Goal: Transaction & Acquisition: Purchase product/service

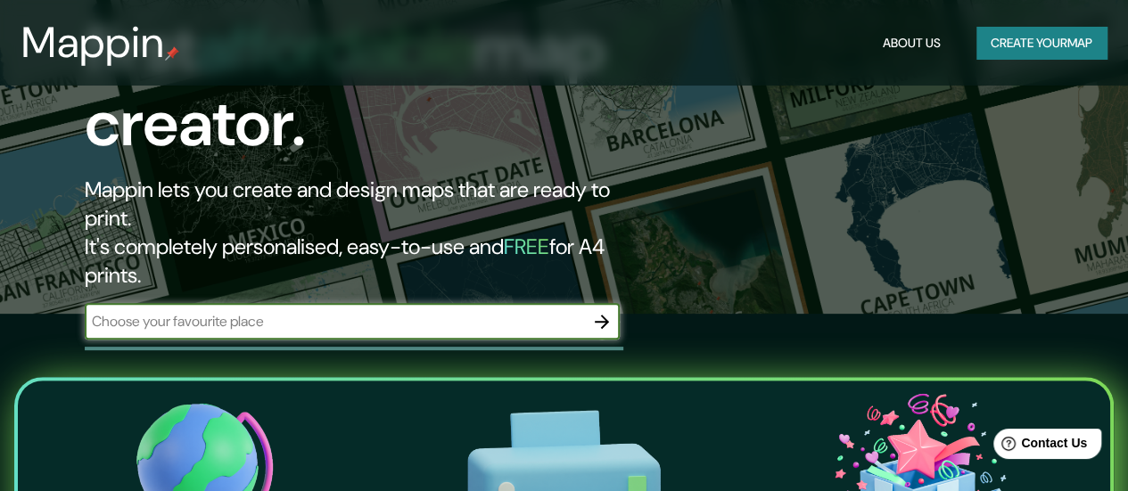
scroll to position [178, 0]
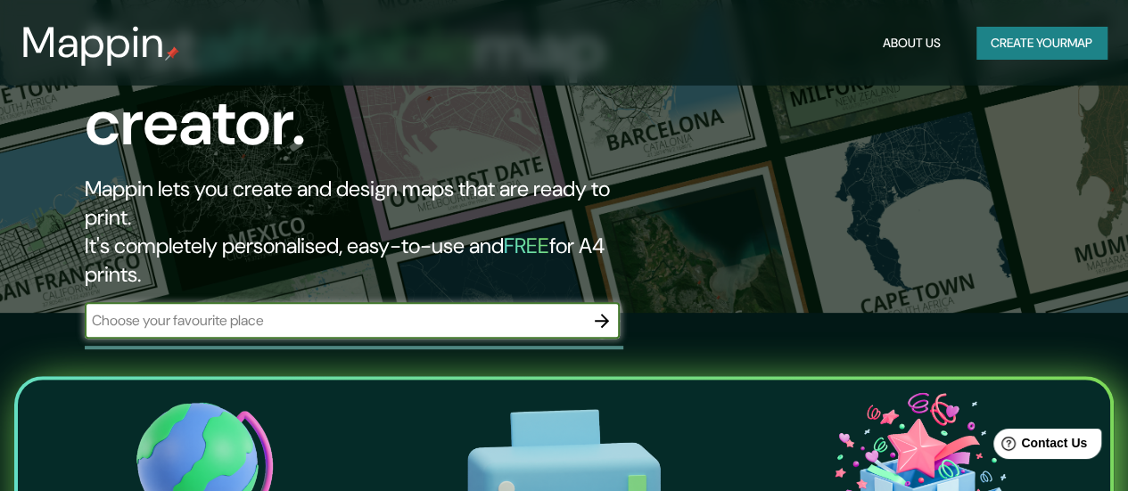
click at [1030, 53] on button "Create your map" at bounding box center [1041, 43] width 130 height 33
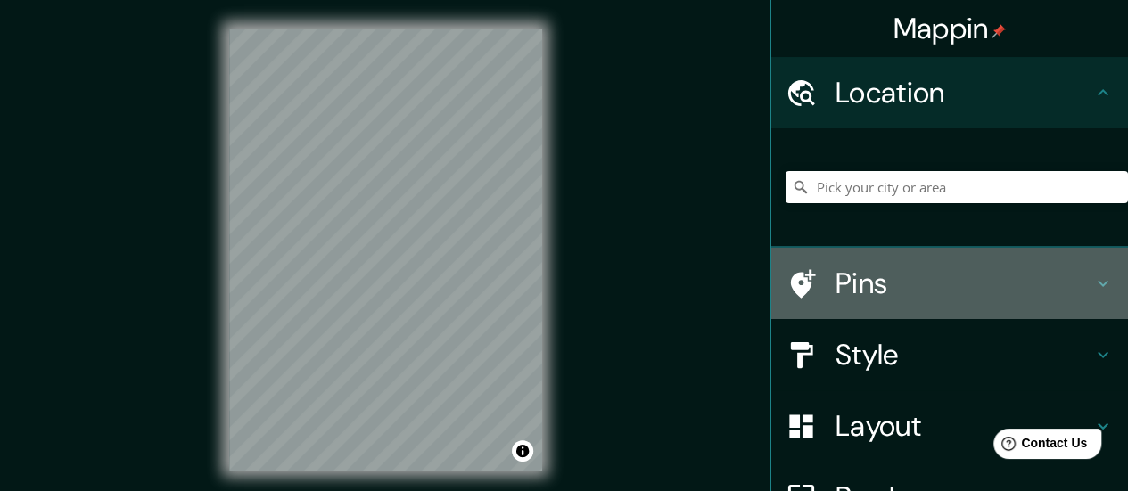
click at [967, 285] on h4 "Pins" at bounding box center [963, 284] width 257 height 36
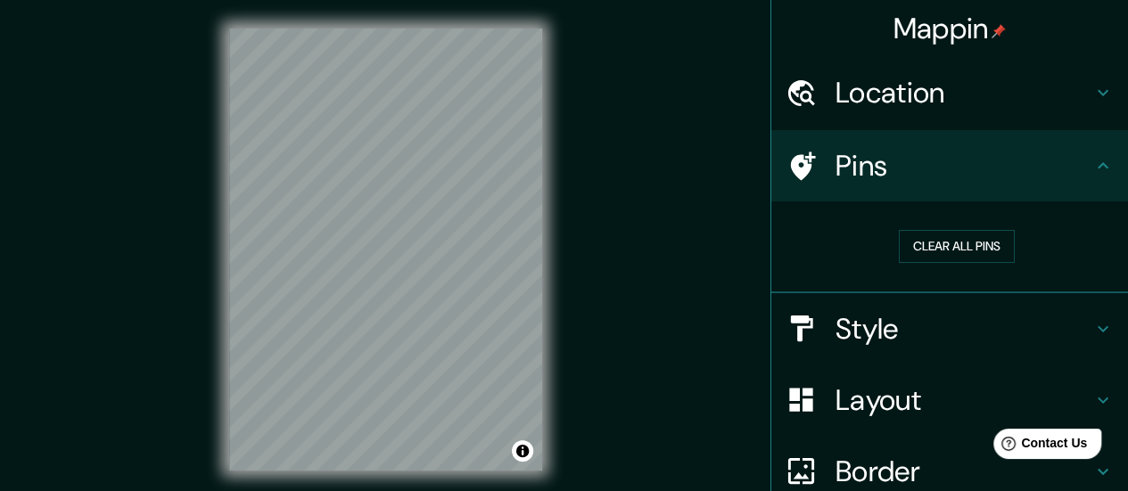
click at [1056, 156] on h4 "Pins" at bounding box center [963, 166] width 257 height 36
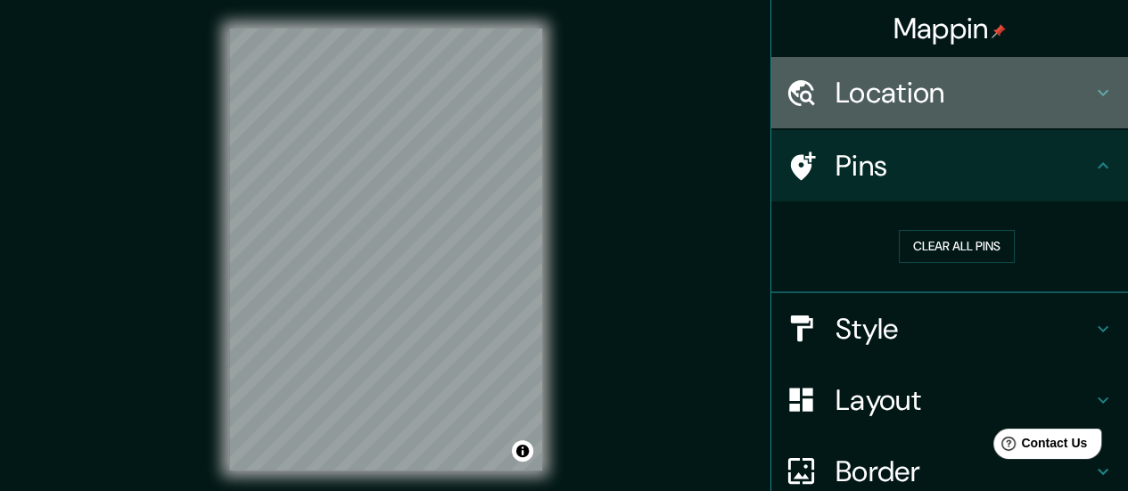
click at [1073, 104] on h4 "Location" at bounding box center [963, 93] width 257 height 36
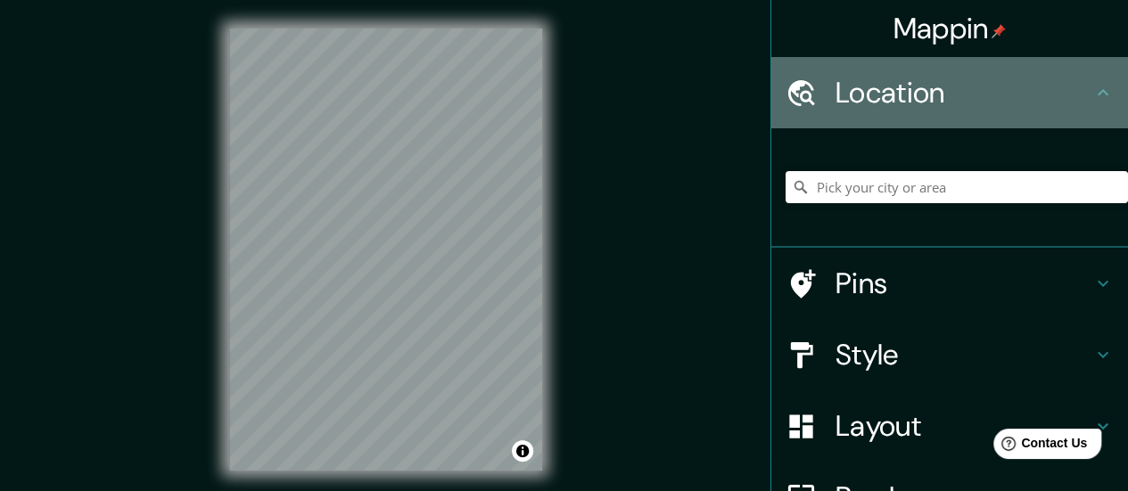
click at [1073, 104] on h4 "Location" at bounding box center [963, 93] width 257 height 36
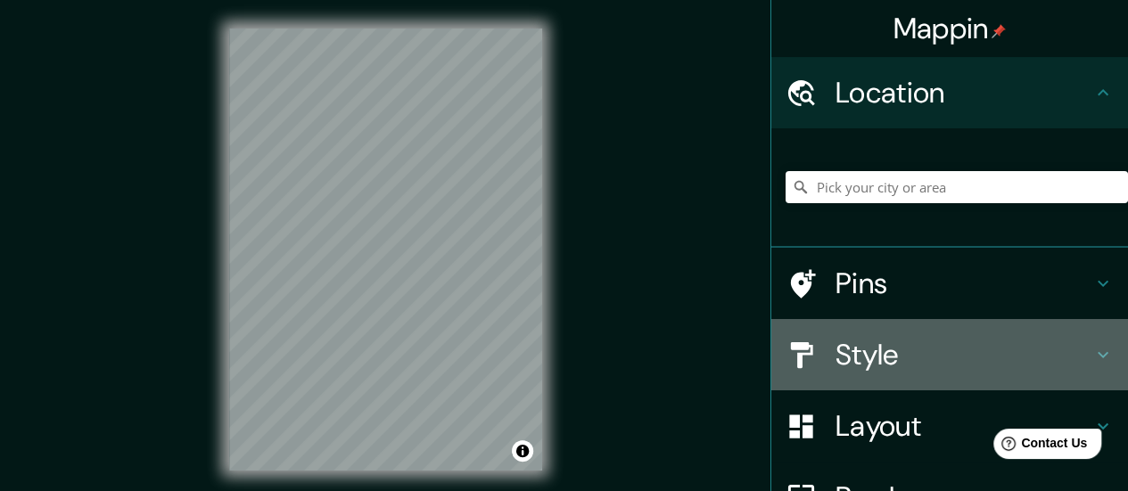
click at [1073, 351] on h4 "Style" at bounding box center [963, 355] width 257 height 36
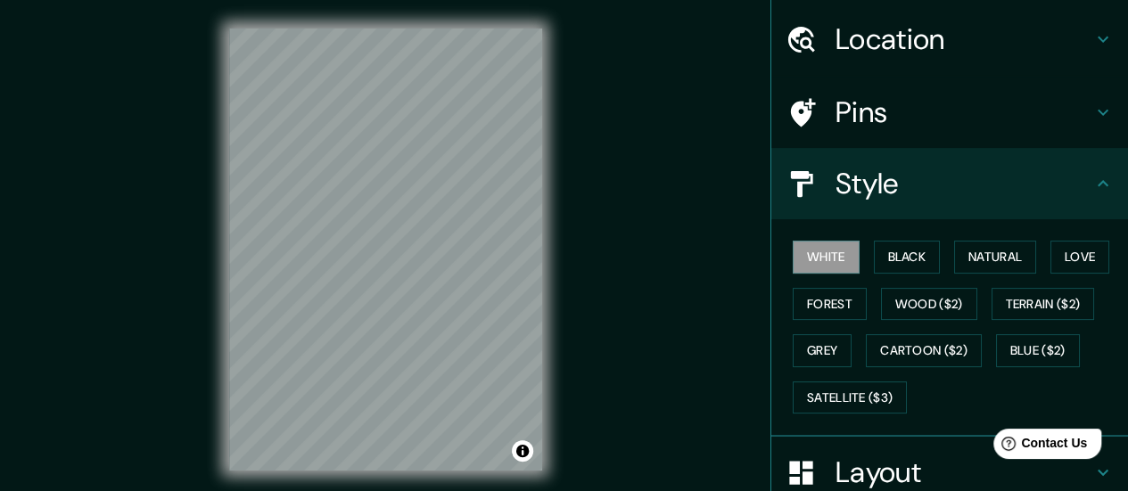
scroll to position [89, 0]
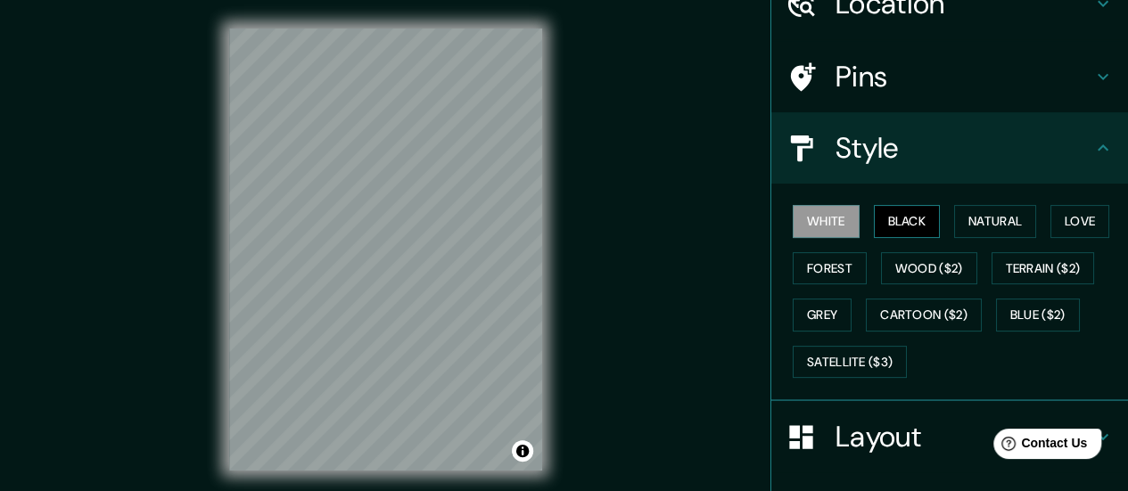
click at [907, 220] on button "Black" at bounding box center [907, 221] width 67 height 33
click at [981, 211] on button "Natural" at bounding box center [995, 221] width 82 height 33
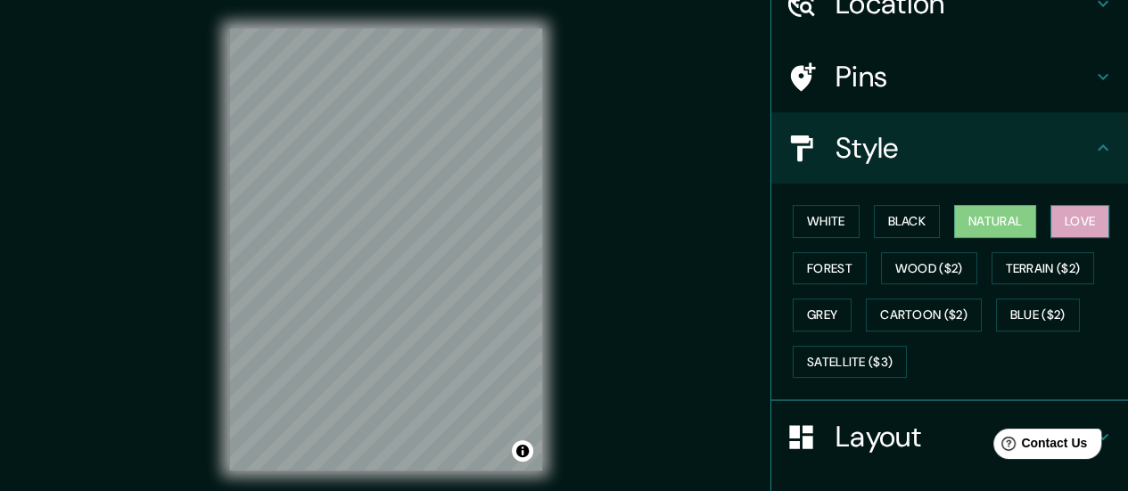
click at [1078, 215] on button "Love" at bounding box center [1079, 221] width 59 height 33
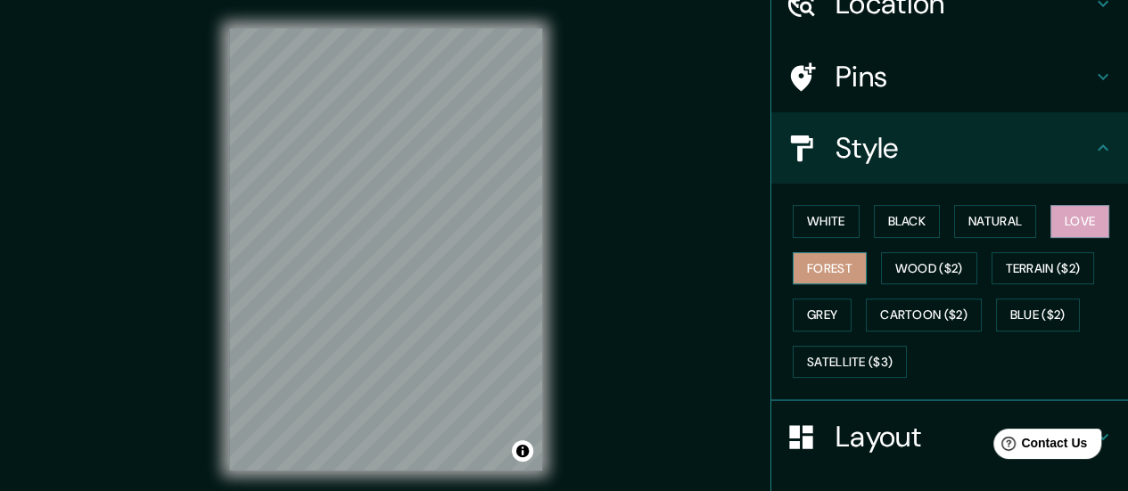
click at [824, 264] on button "Forest" at bounding box center [830, 268] width 74 height 33
click at [808, 302] on button "Grey" at bounding box center [822, 315] width 59 height 33
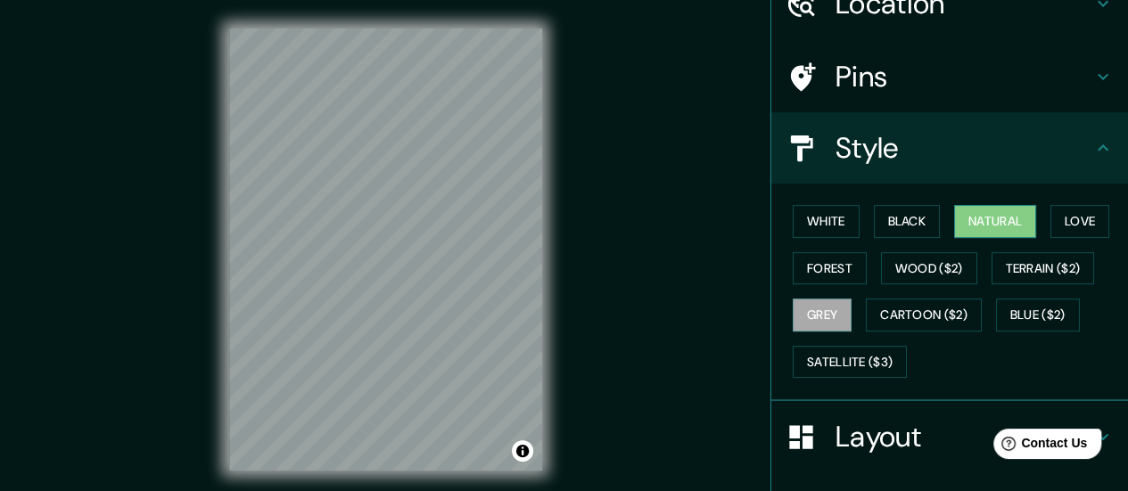
click at [961, 214] on button "Natural" at bounding box center [995, 221] width 82 height 33
click at [900, 215] on button "Black" at bounding box center [907, 221] width 67 height 33
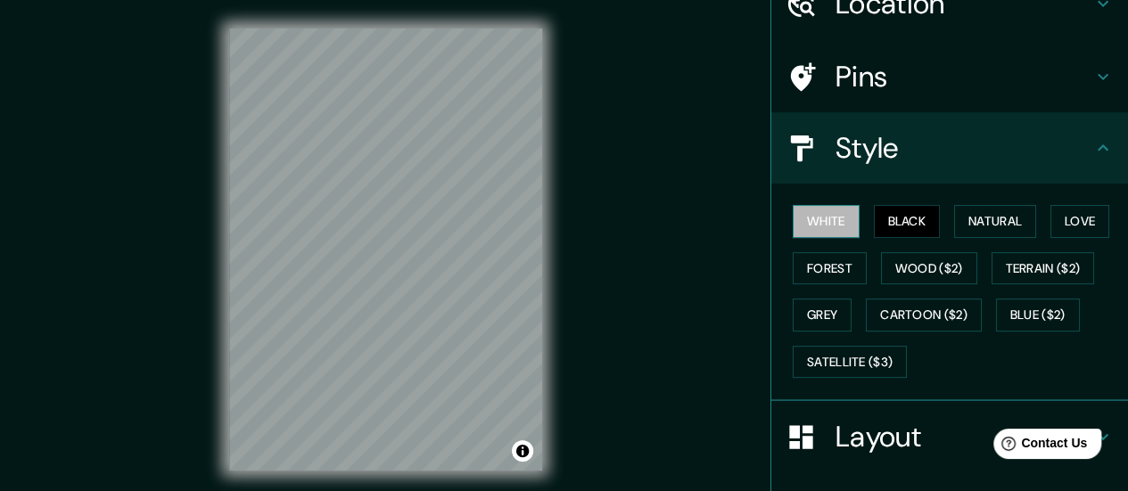
click at [831, 214] on button "White" at bounding box center [826, 221] width 67 height 33
click at [915, 217] on button "Black" at bounding box center [907, 221] width 67 height 33
click at [829, 215] on button "White" at bounding box center [826, 221] width 67 height 33
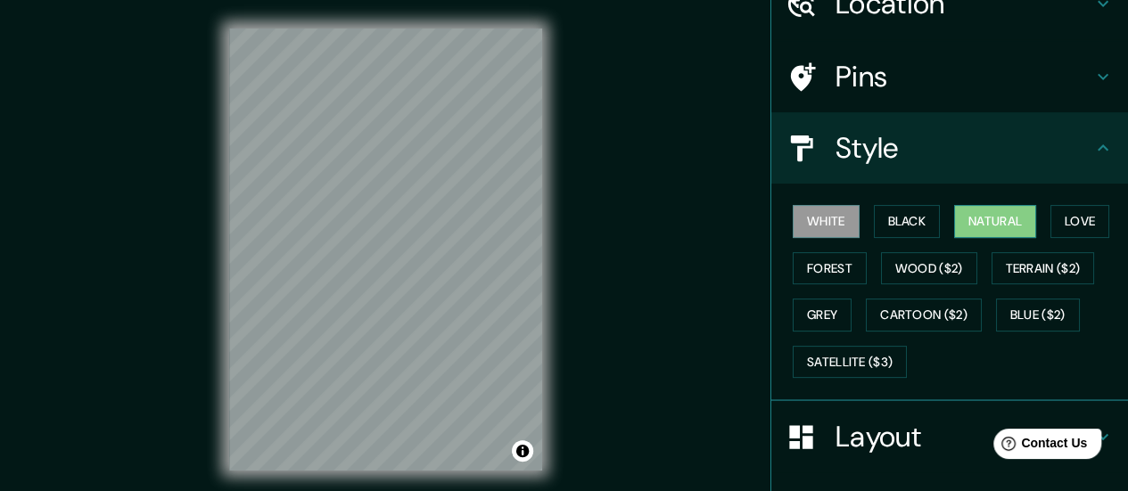
click at [975, 211] on button "Natural" at bounding box center [995, 221] width 82 height 33
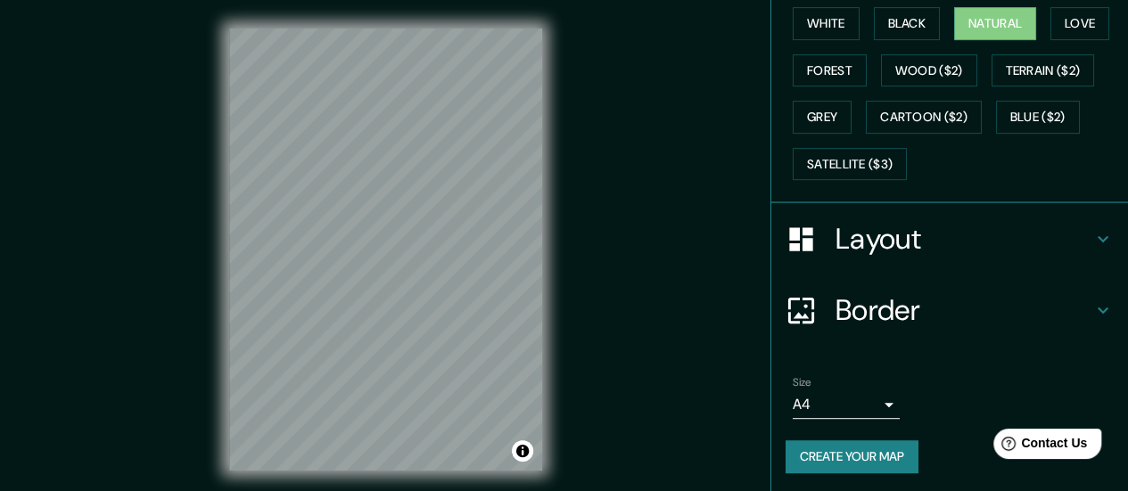
click at [965, 243] on h4 "Layout" at bounding box center [963, 239] width 257 height 36
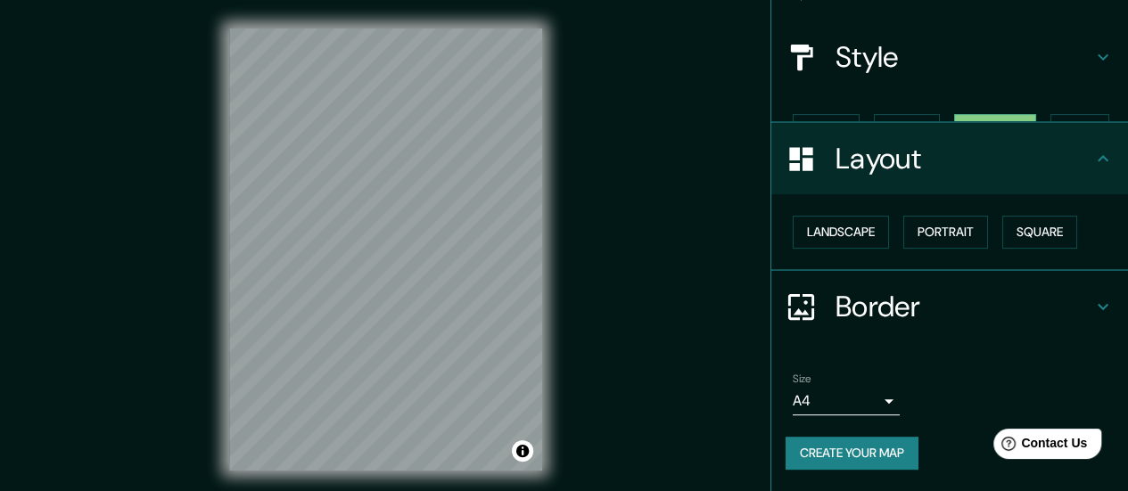
scroll to position [148, 0]
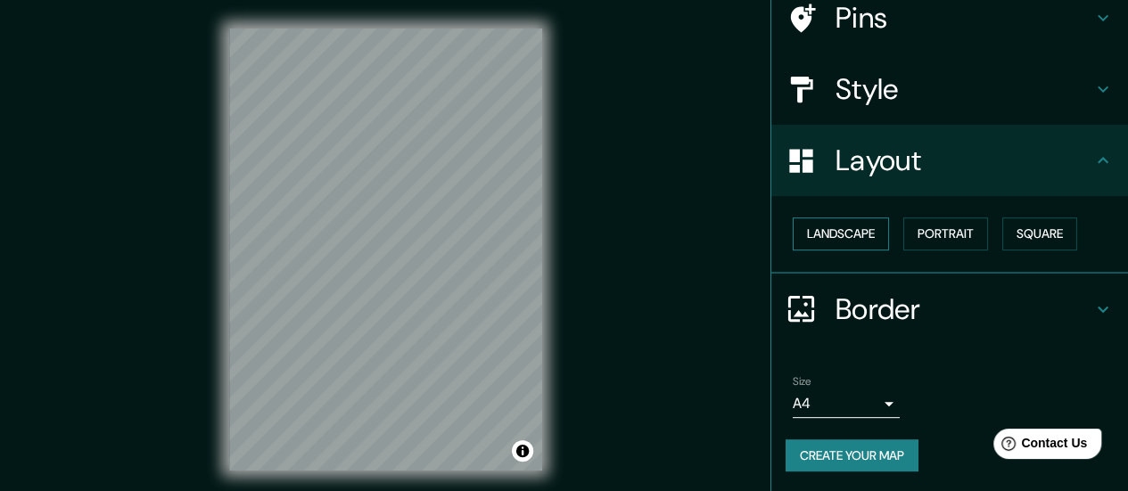
click at [841, 230] on button "Landscape" at bounding box center [841, 234] width 96 height 33
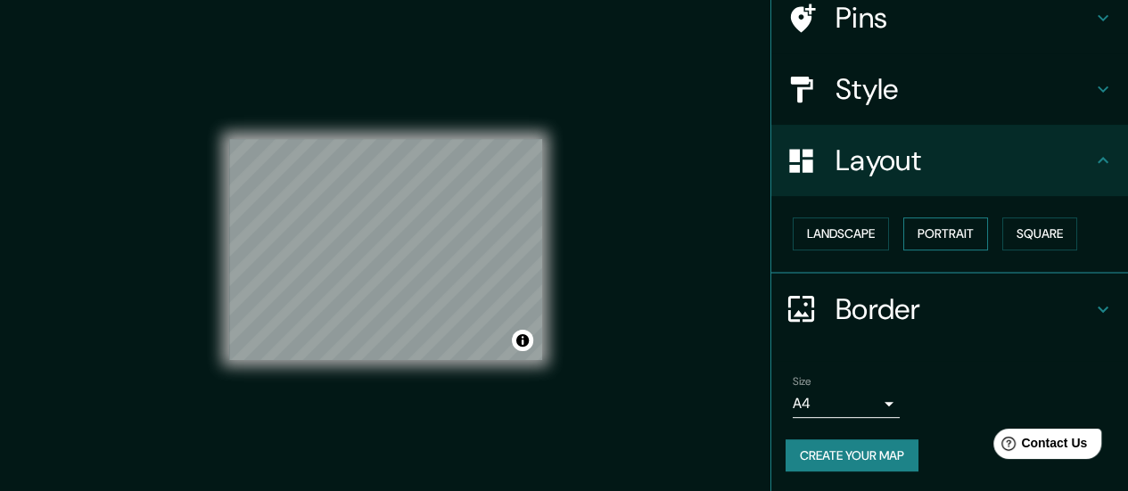
click at [938, 233] on button "Portrait" at bounding box center [945, 234] width 85 height 33
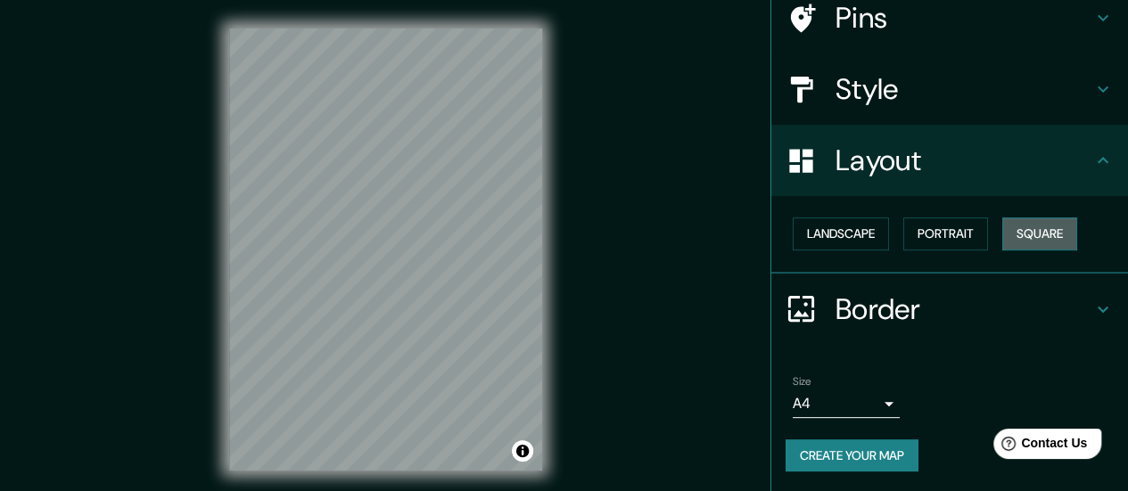
click at [1032, 230] on button "Square" at bounding box center [1039, 234] width 75 height 33
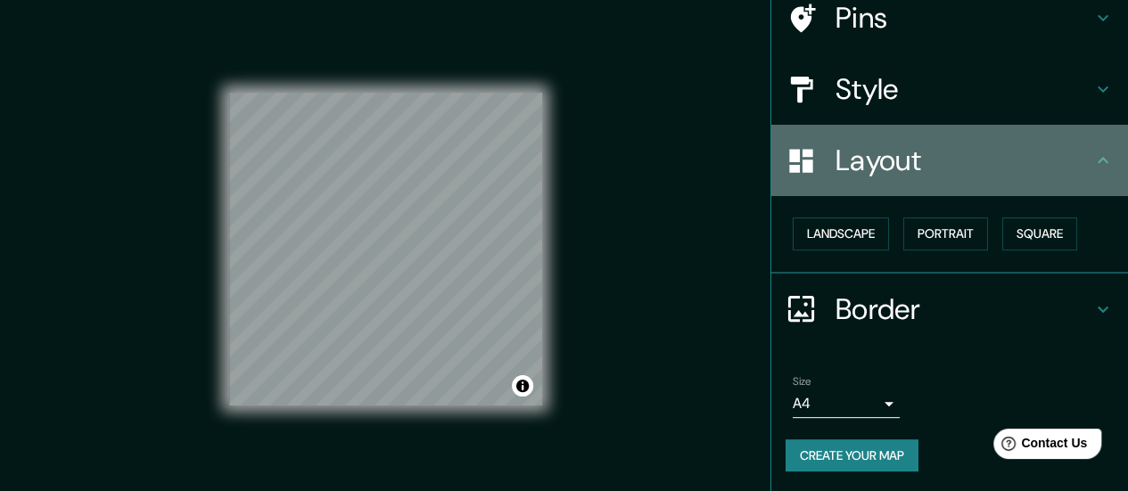
click at [1013, 160] on h4 "Layout" at bounding box center [963, 161] width 257 height 36
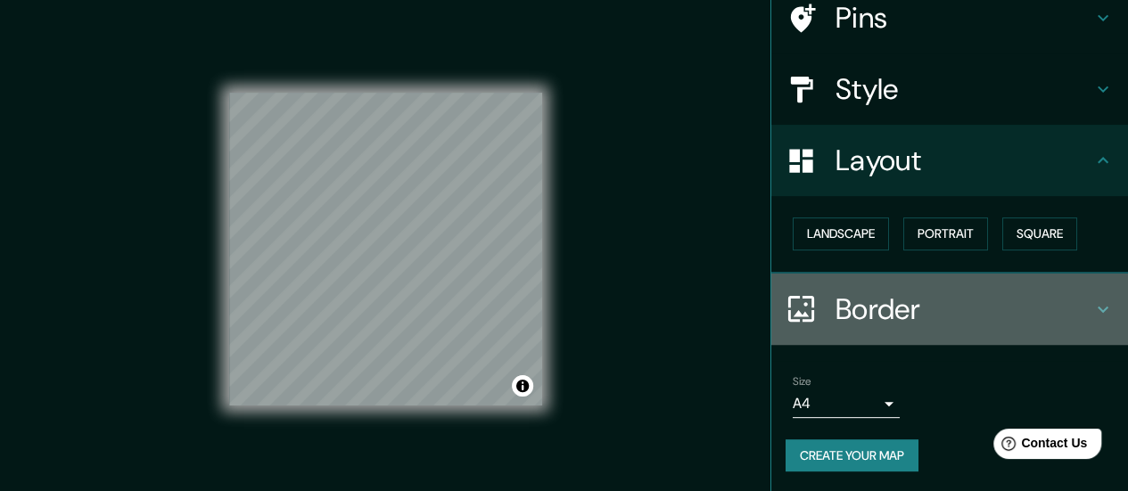
click at [1059, 295] on h4 "Border" at bounding box center [963, 310] width 257 height 36
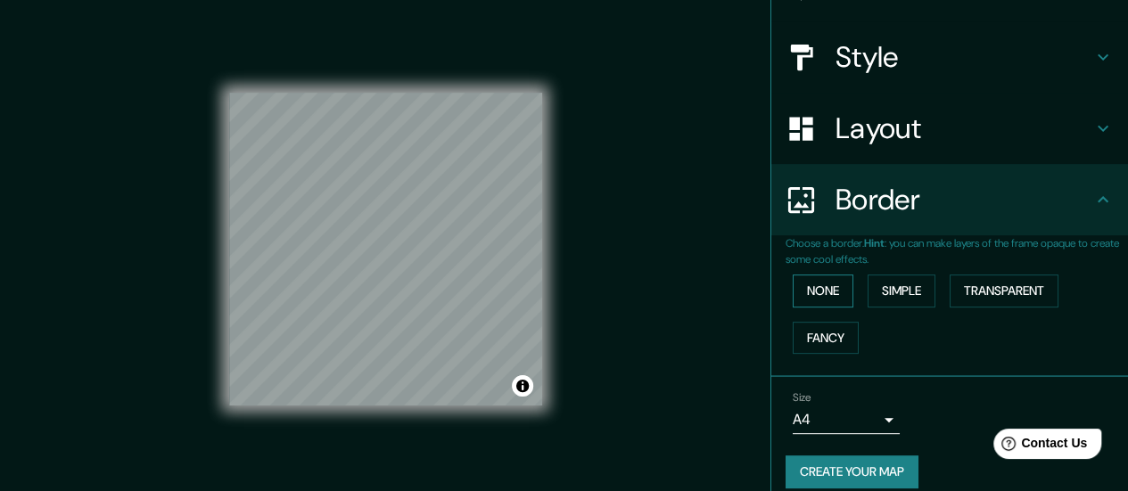
scroll to position [196, 0]
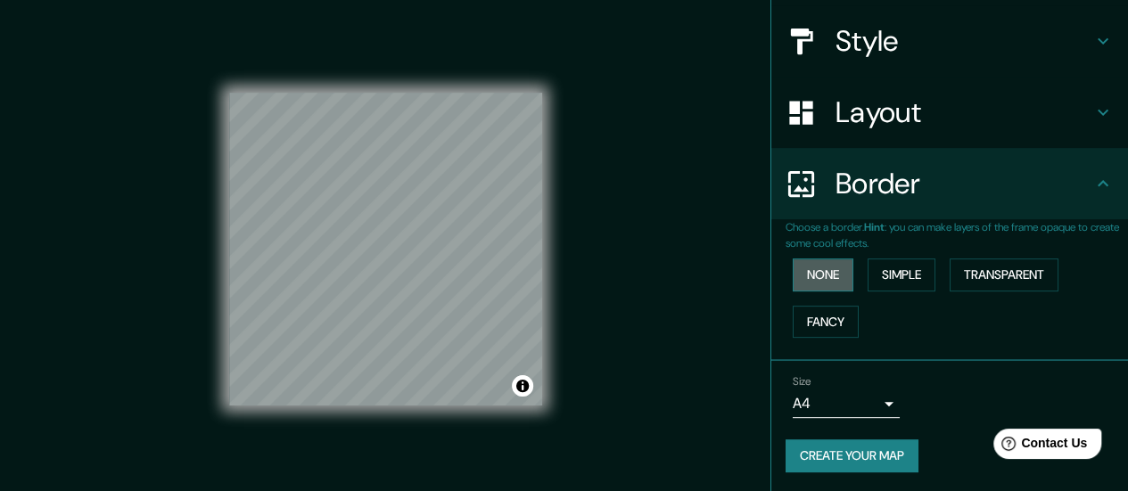
click at [817, 264] on button "None" at bounding box center [823, 275] width 61 height 33
click at [893, 277] on button "Simple" at bounding box center [901, 275] width 68 height 33
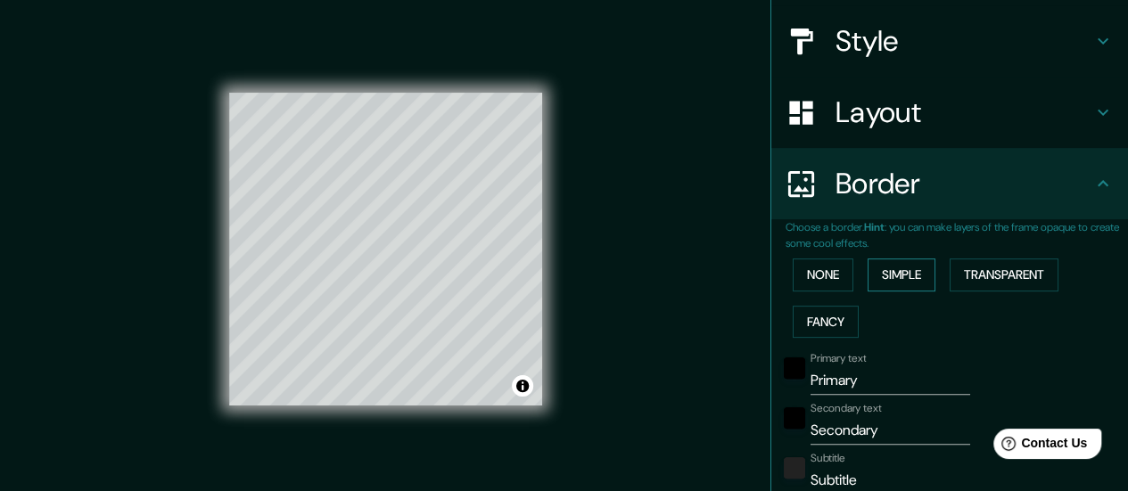
click at [893, 277] on button "Simple" at bounding box center [901, 275] width 68 height 33
type input "140"
type input "28"
click at [813, 275] on button "None" at bounding box center [823, 275] width 61 height 33
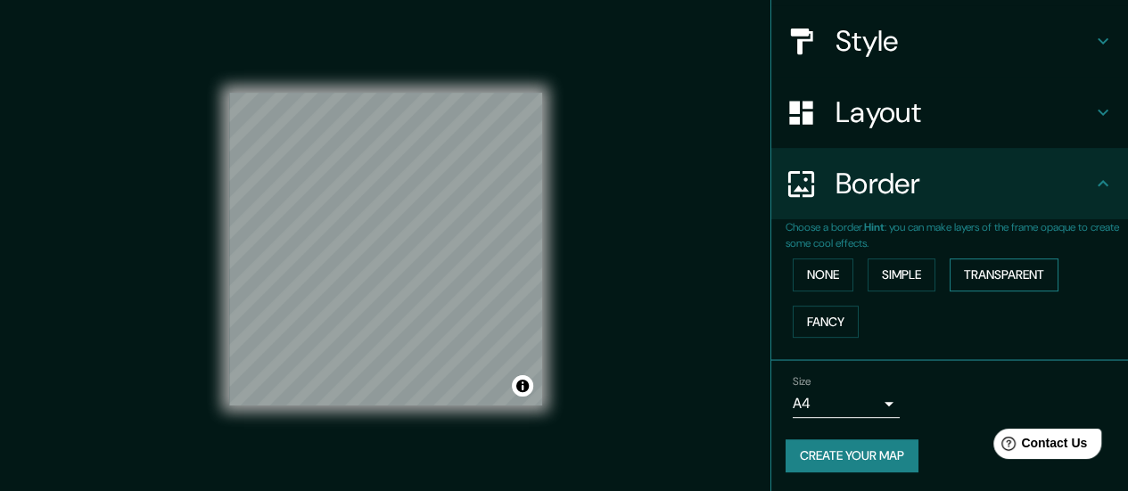
click at [991, 271] on button "Transparent" at bounding box center [1003, 275] width 109 height 33
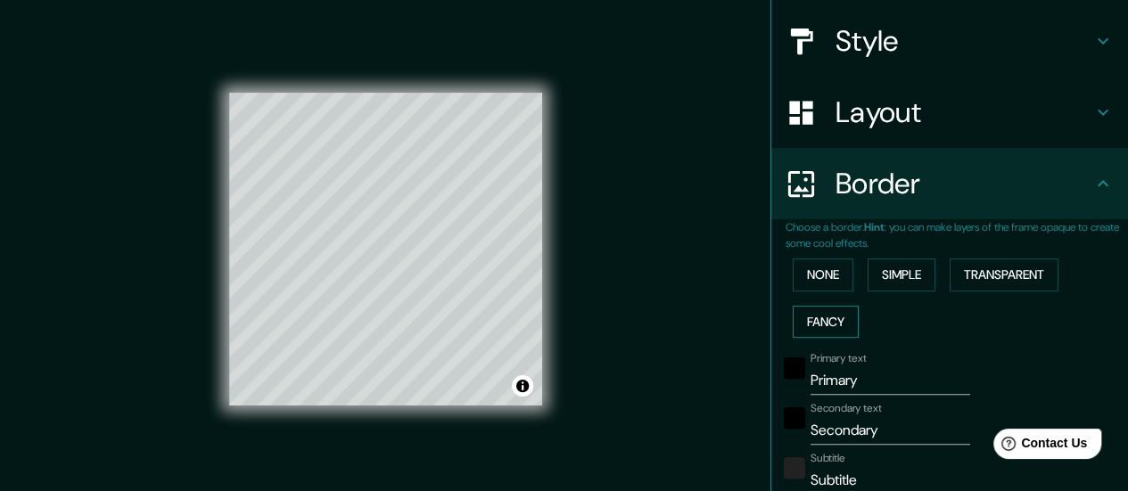
click at [834, 316] on button "Fancy" at bounding box center [826, 322] width 66 height 33
click at [801, 266] on button "None" at bounding box center [823, 275] width 61 height 33
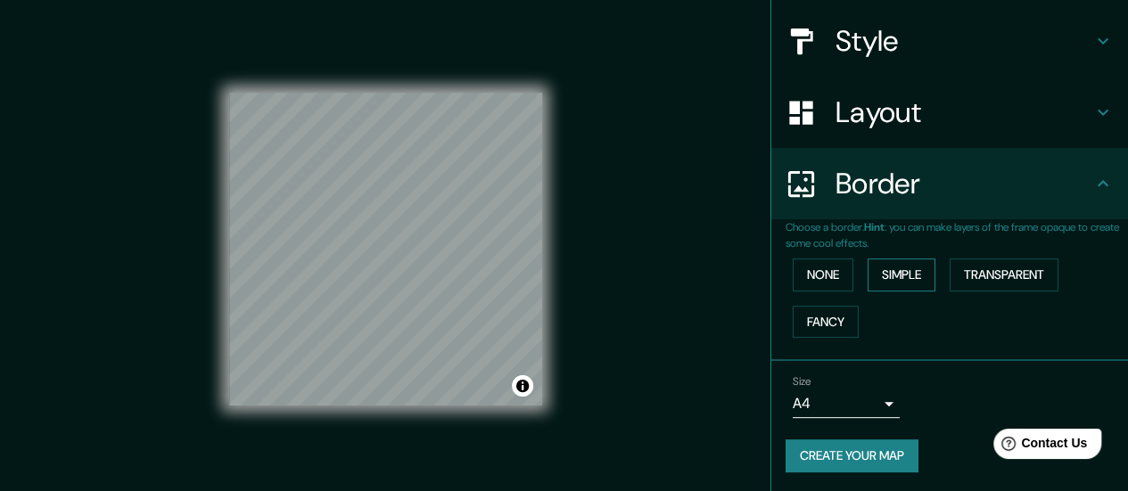
scroll to position [36, 0]
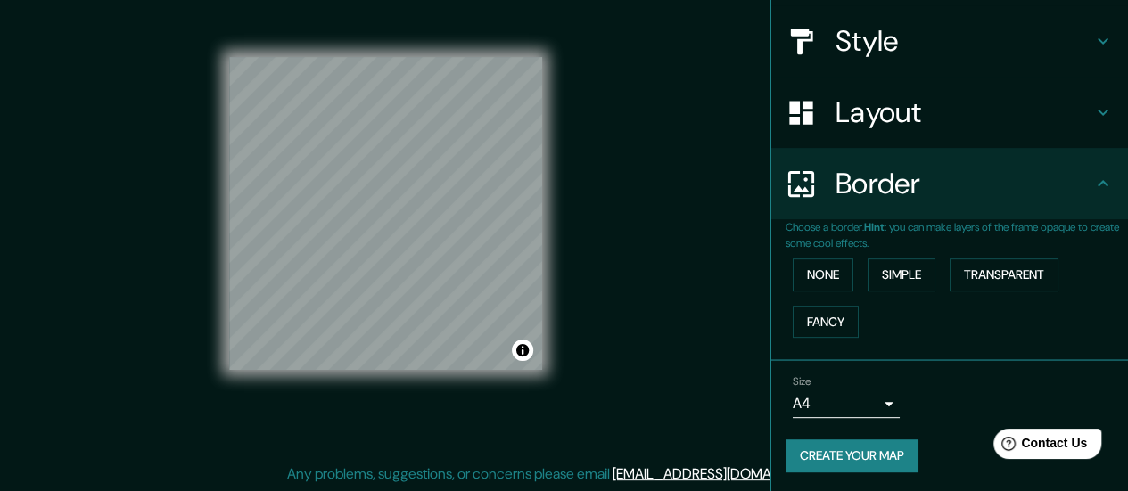
click at [1064, 176] on h4 "Border" at bounding box center [963, 184] width 257 height 36
click at [873, 466] on button "Create your map" at bounding box center [851, 455] width 133 height 33
click at [870, 413] on body "Mappin Location Pins Style Layout Border Choose a border. Hint : you can make l…" at bounding box center [564, 209] width 1128 height 491
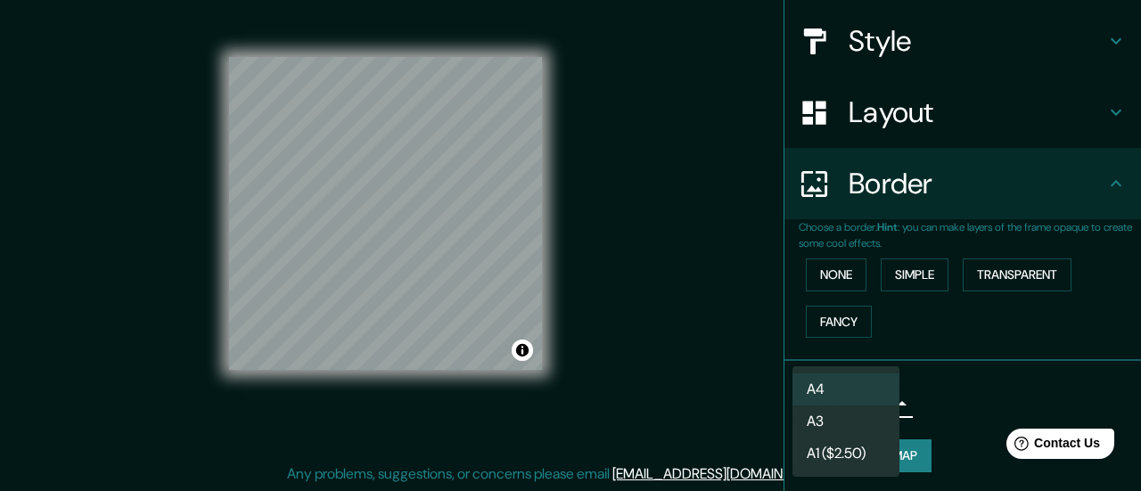
click at [942, 410] on div at bounding box center [570, 245] width 1141 height 491
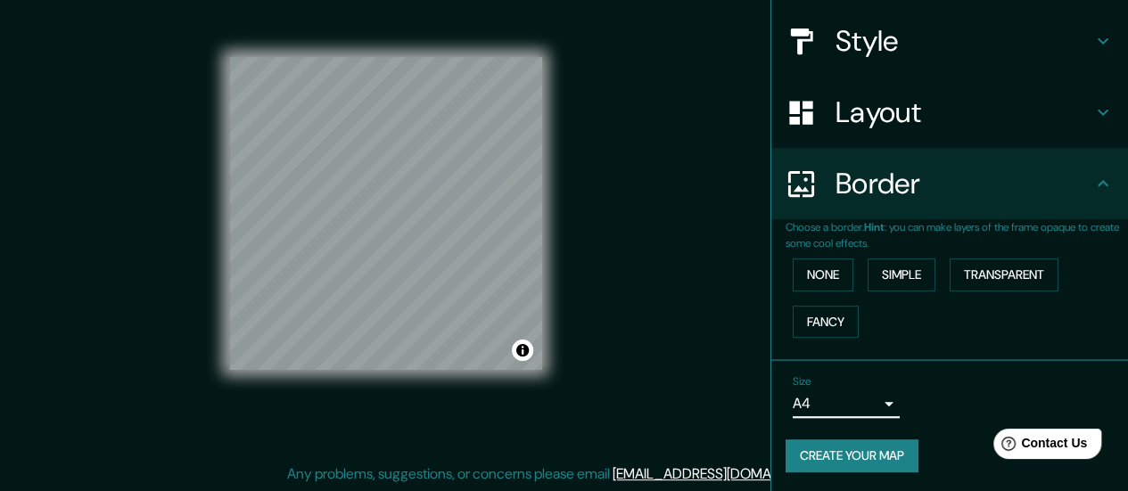
click at [888, 451] on button "Create your map" at bounding box center [851, 455] width 133 height 33
click at [903, 450] on button "Create your map" at bounding box center [851, 455] width 133 height 33
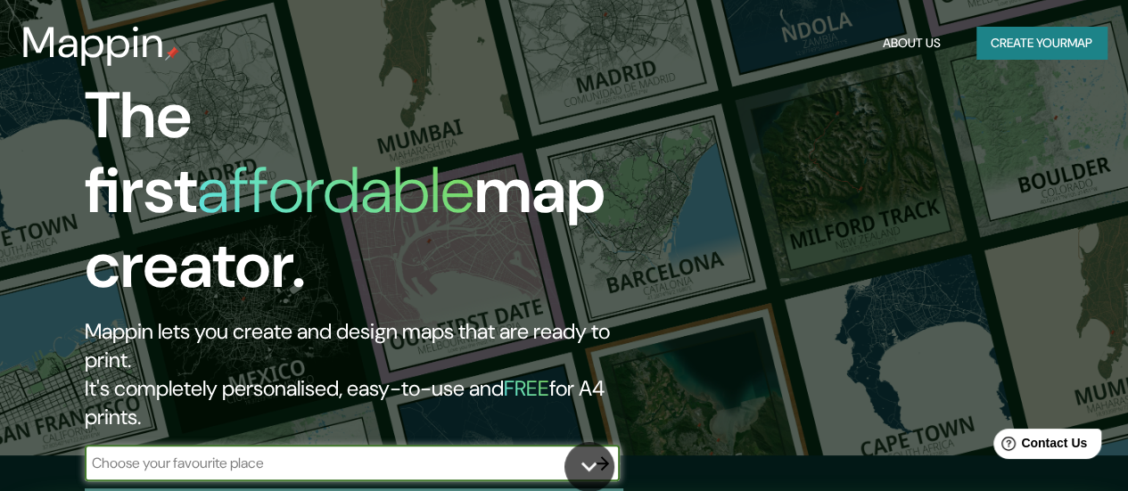
scroll to position [34, 0]
